Goal: Check status: Check status

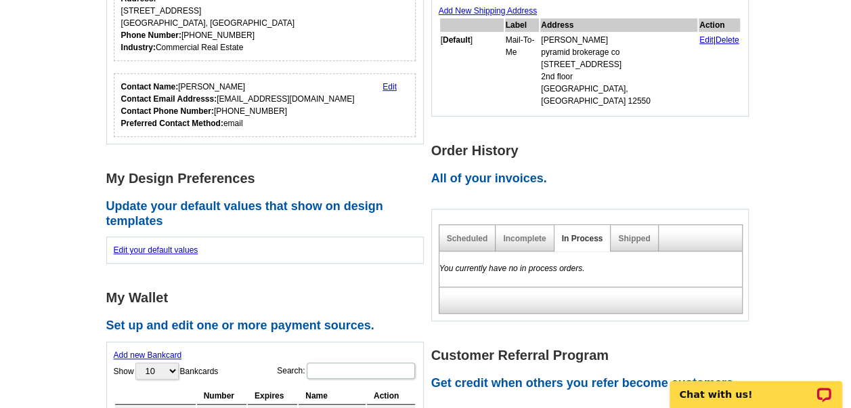
scroll to position [411, 0]
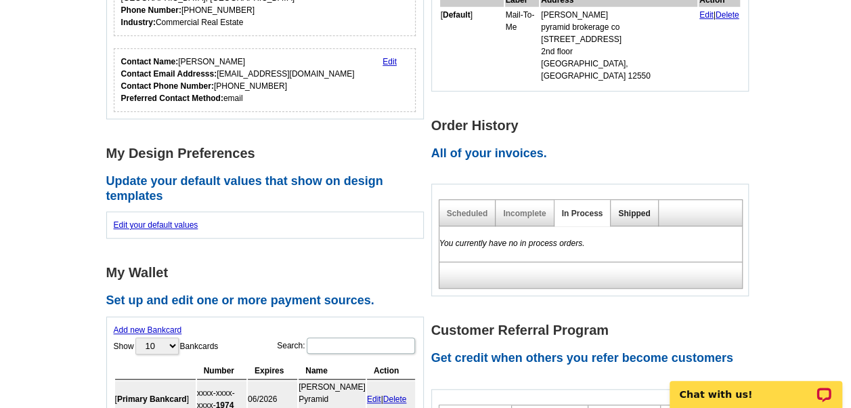
click at [635, 209] on link "Shipped" at bounding box center [634, 213] width 32 height 9
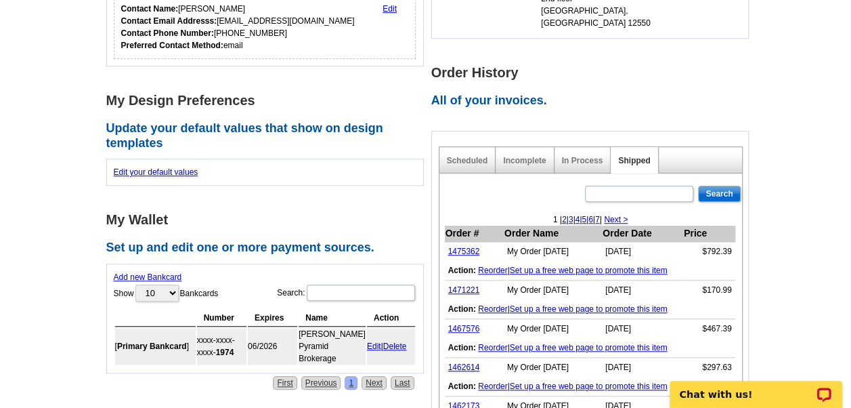
scroll to position [511, 0]
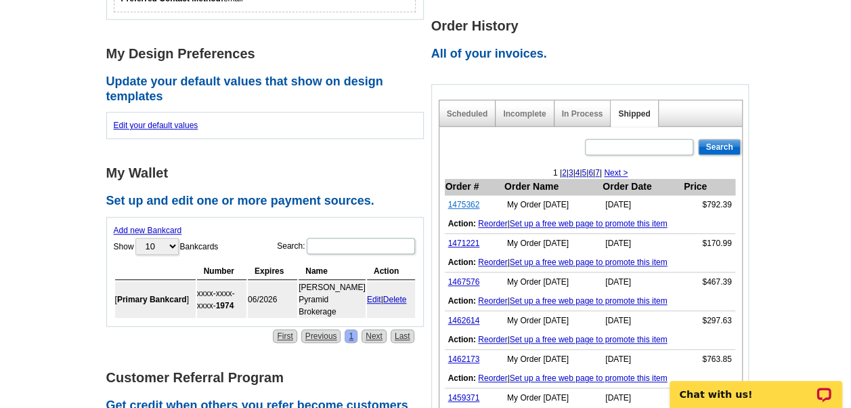
click at [465, 200] on link "1475362" at bounding box center [464, 204] width 32 height 9
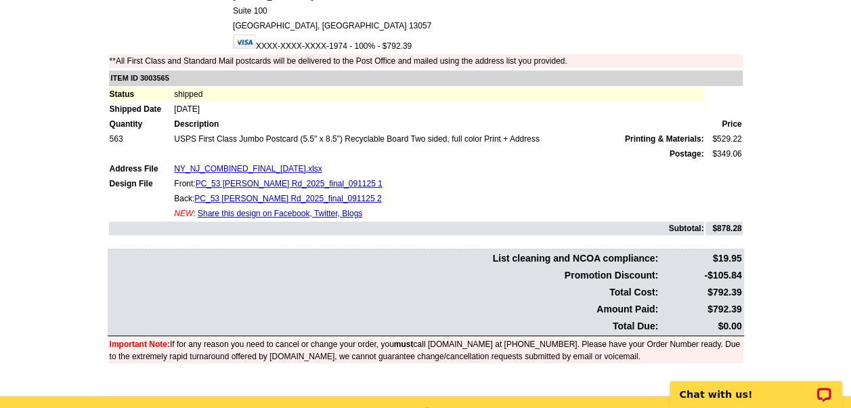
scroll to position [183, 0]
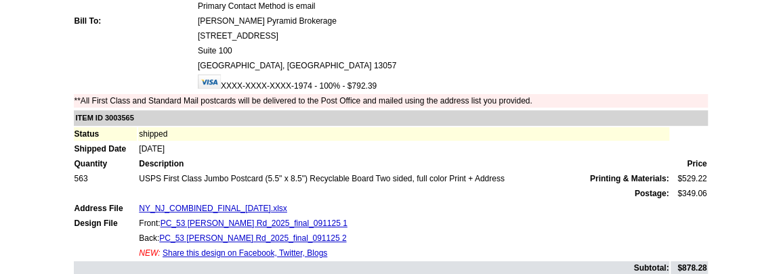
click at [320, 209] on td "NY_NJ_COMBINED_FINAL_[DATE].xlsx" at bounding box center [403, 209] width 531 height 14
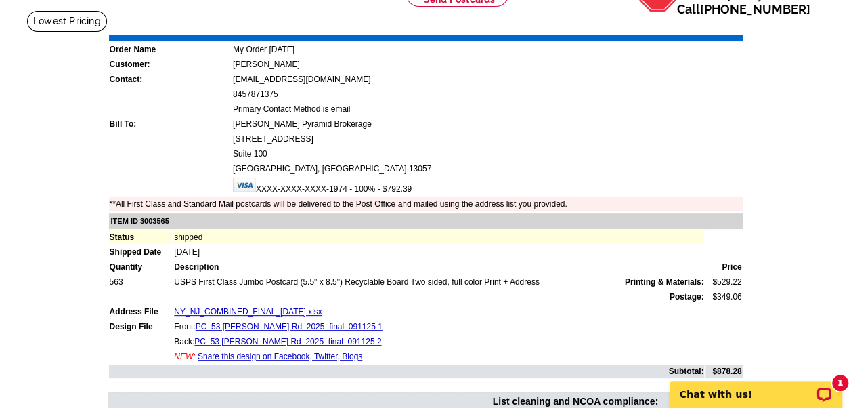
scroll to position [0, 0]
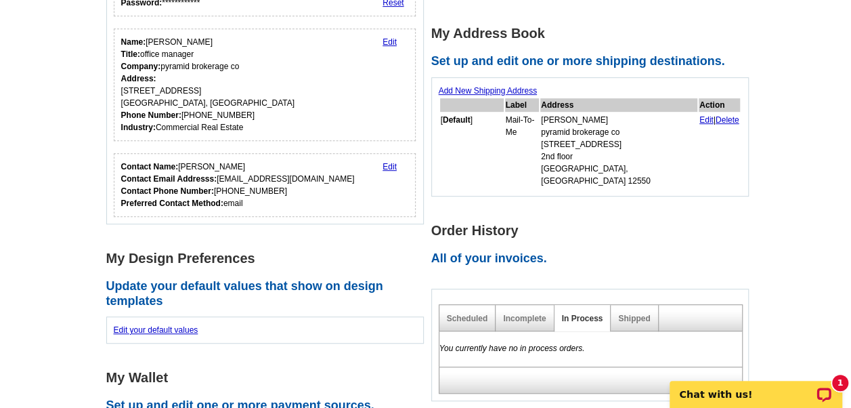
scroll to position [259, 0]
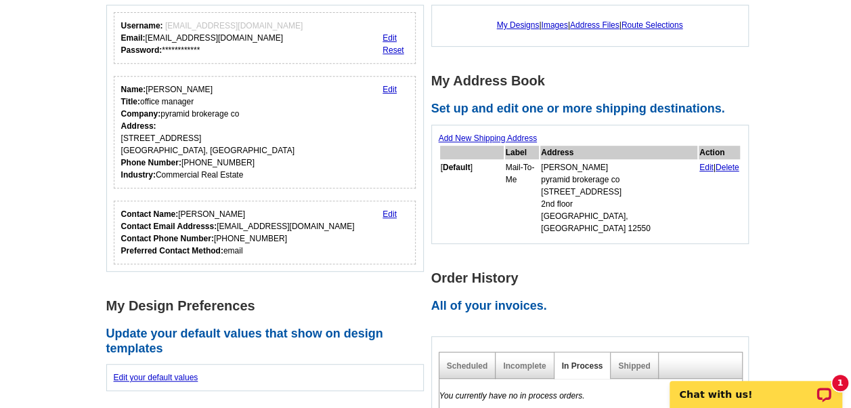
click at [832, 169] on main "**********" at bounding box center [425, 399] width 851 height 935
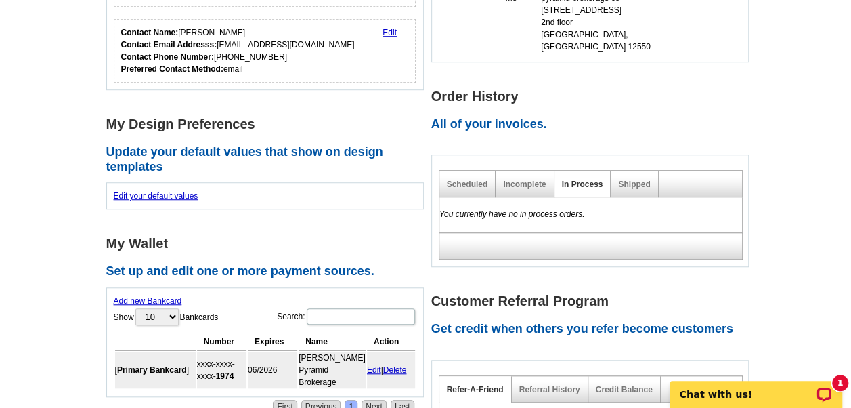
scroll to position [448, 0]
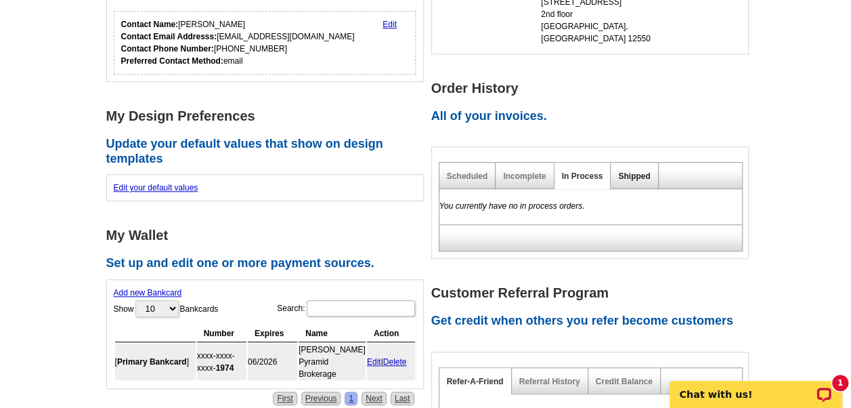
click at [626, 171] on link "Shipped" at bounding box center [634, 175] width 32 height 9
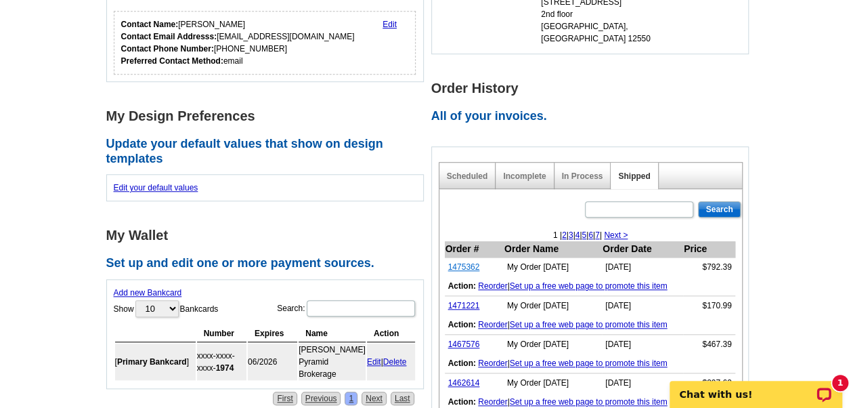
click at [458, 262] on link "1475362" at bounding box center [464, 266] width 32 height 9
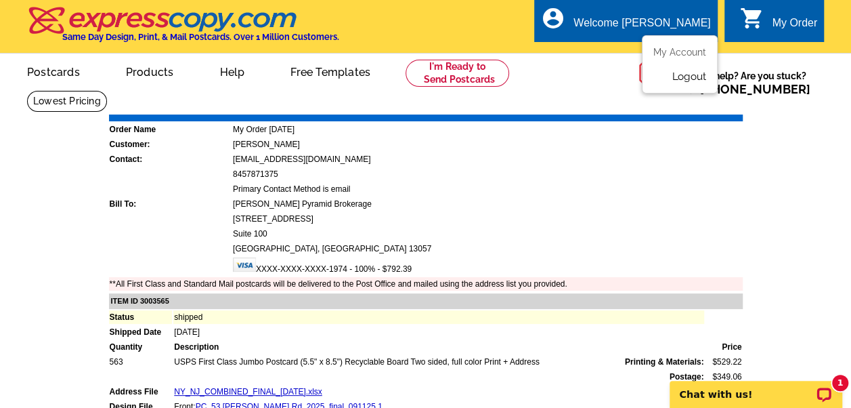
click at [691, 81] on link "Logout" at bounding box center [689, 76] width 35 height 12
